Goal: Information Seeking & Learning: Find specific fact

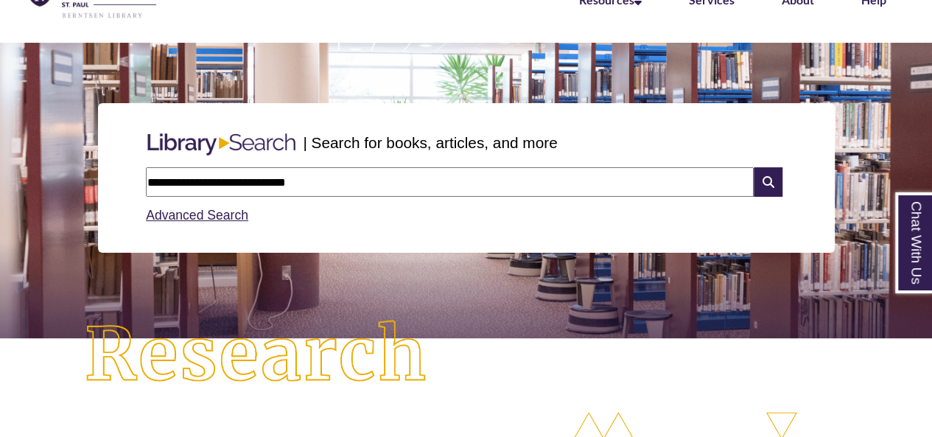
scroll to position [91, 0]
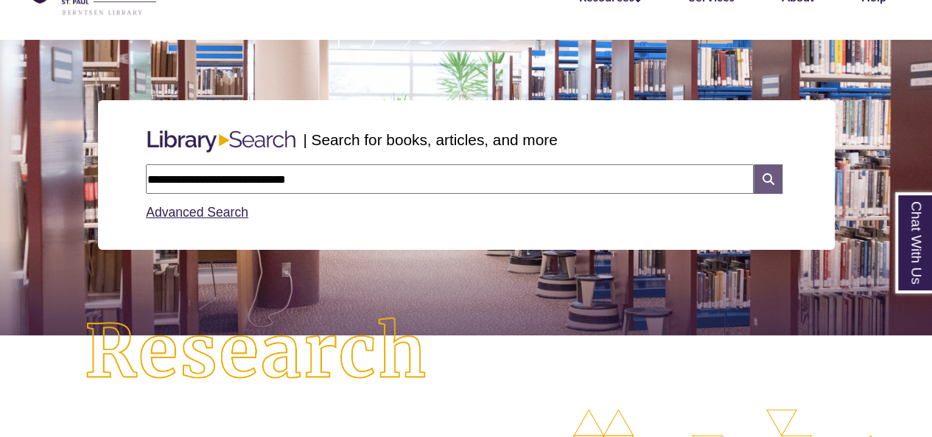
click at [771, 169] on icon at bounding box center [768, 178] width 28 height 29
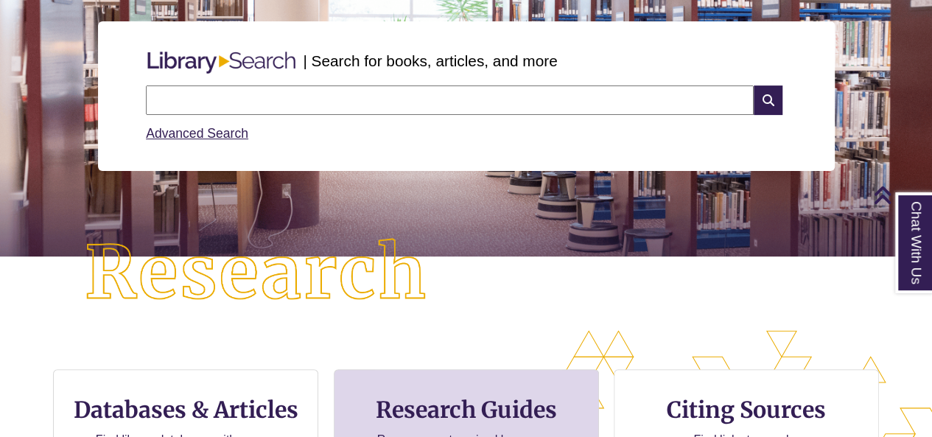
scroll to position [164, 0]
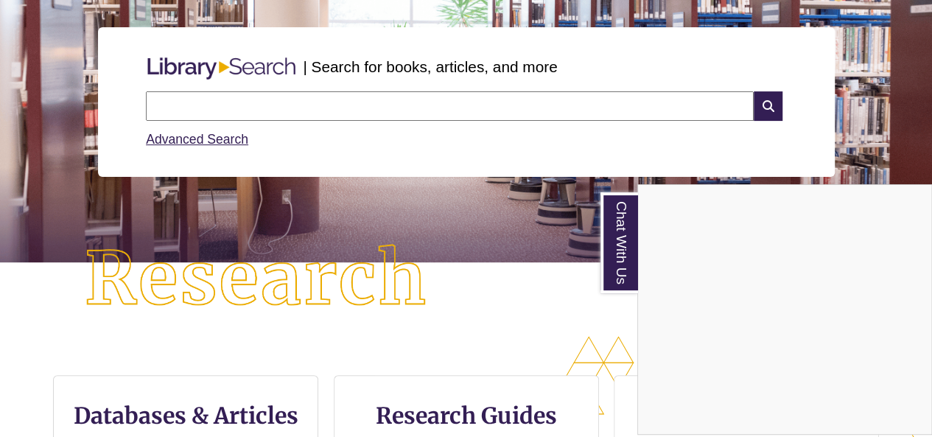
click at [184, 100] on div "Chat With Us" at bounding box center [466, 218] width 932 height 437
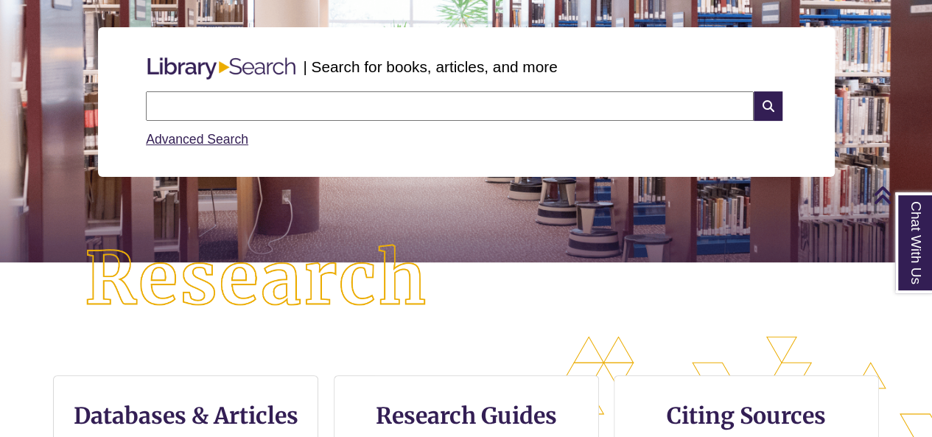
click at [184, 100] on input "text" at bounding box center [450, 105] width 608 height 29
type input "**********"
